Goal: Use online tool/utility: Utilize a website feature to perform a specific function

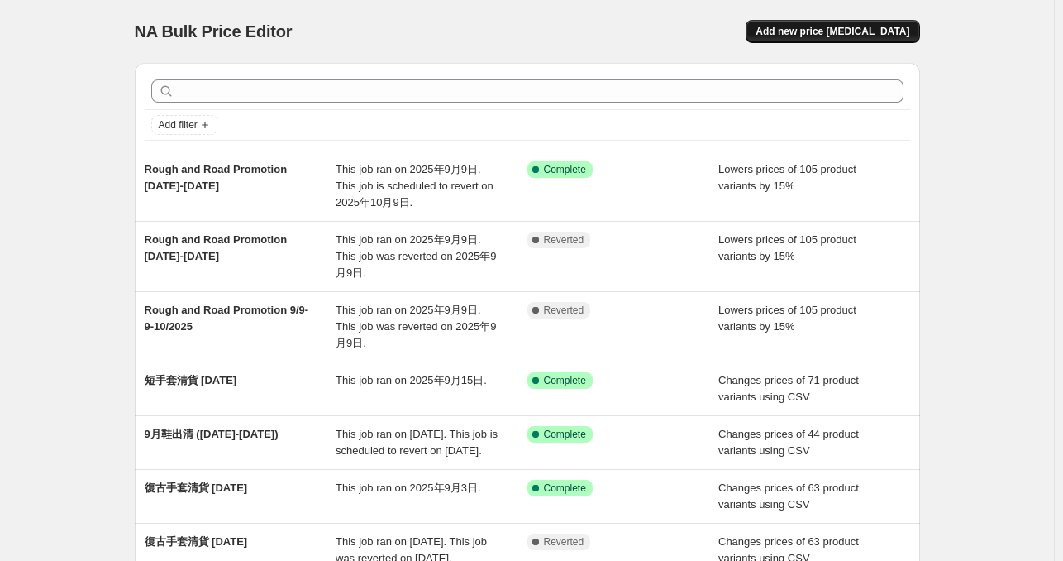
click at [878, 38] on button "Add new price [MEDICAL_DATA]" at bounding box center [833, 31] width 174 height 23
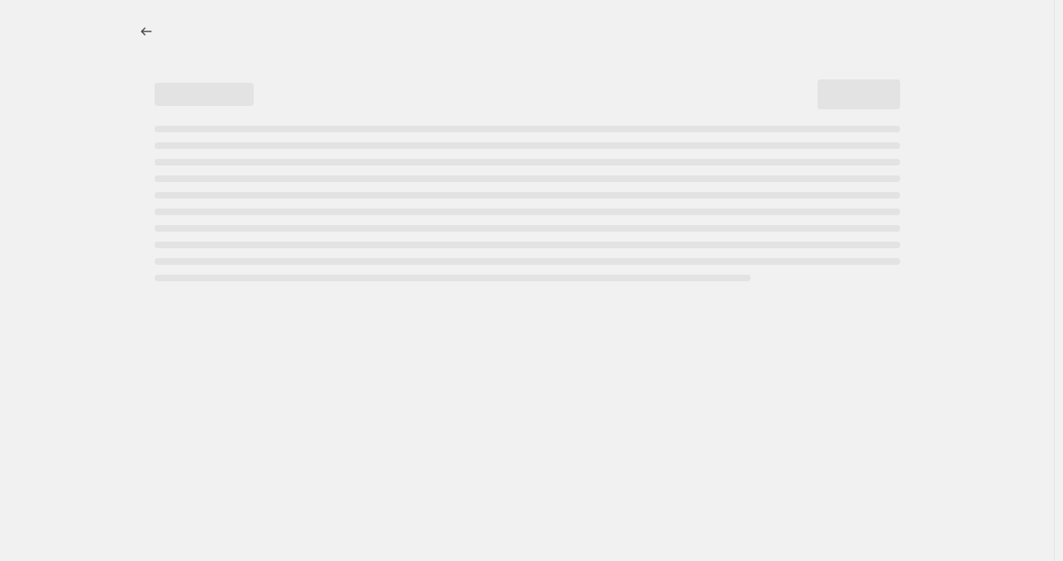
select select "percentage"
